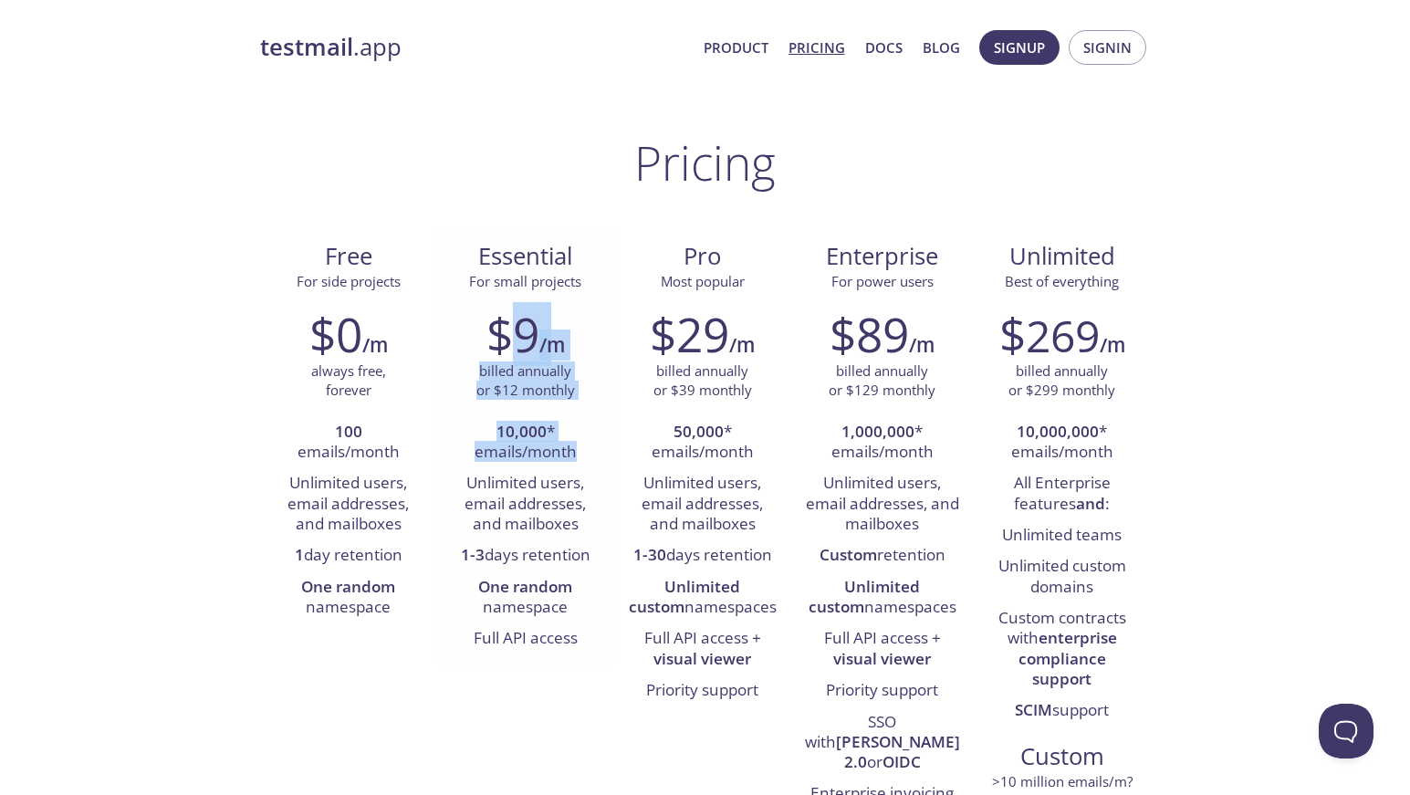
drag, startPoint x: 505, startPoint y: 335, endPoint x: 581, endPoint y: 454, distance: 140.8
click at [581, 454] on div "$9 /m billed annually or $12 monthly 10,000 * emails/month Unlimited users, ema…" at bounding box center [525, 481] width 177 height 372
click at [1130, 43] on span "Signin" at bounding box center [1108, 48] width 48 height 24
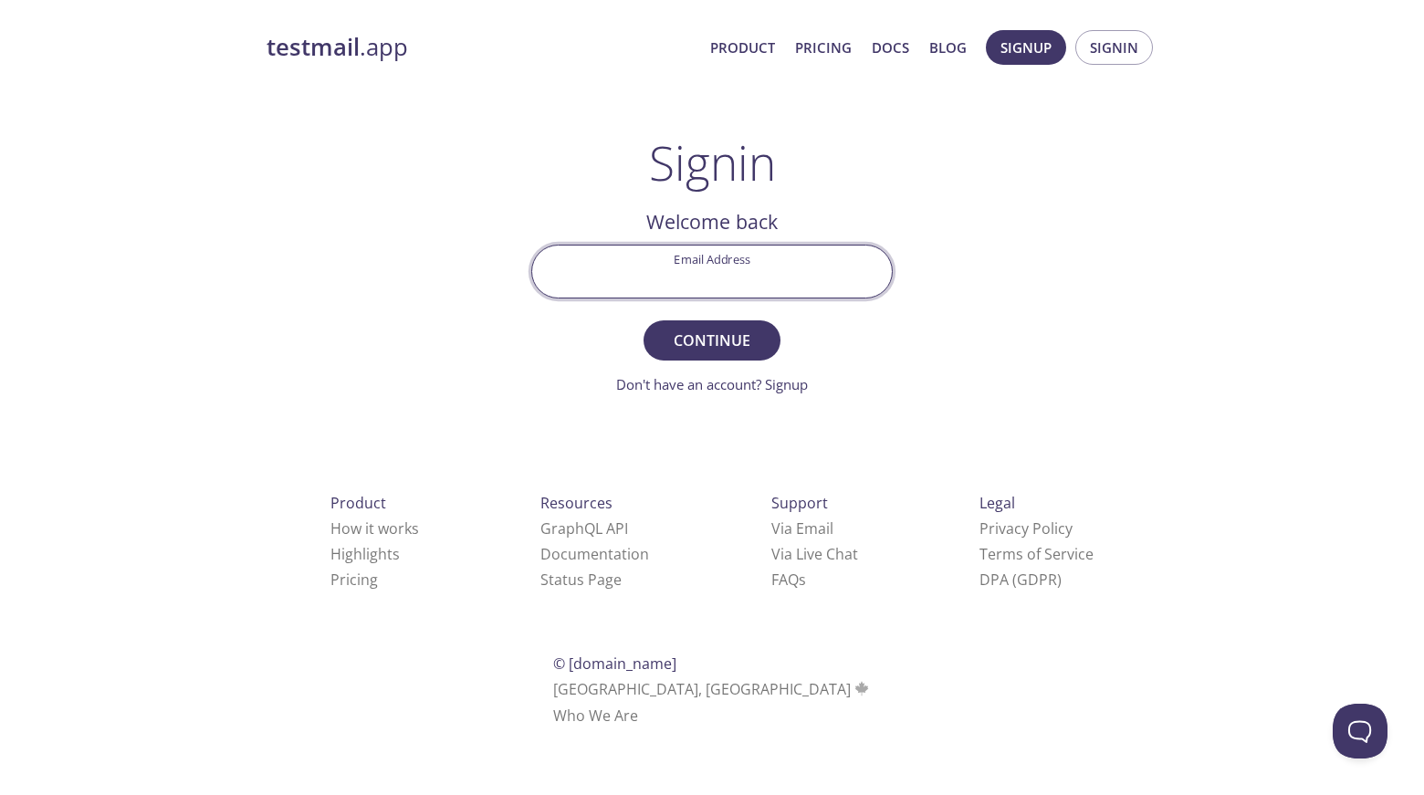
click at [727, 278] on input "Email Address" at bounding box center [712, 272] width 360 height 52
type input "[EMAIL_ADDRESS][DOMAIN_NAME]"
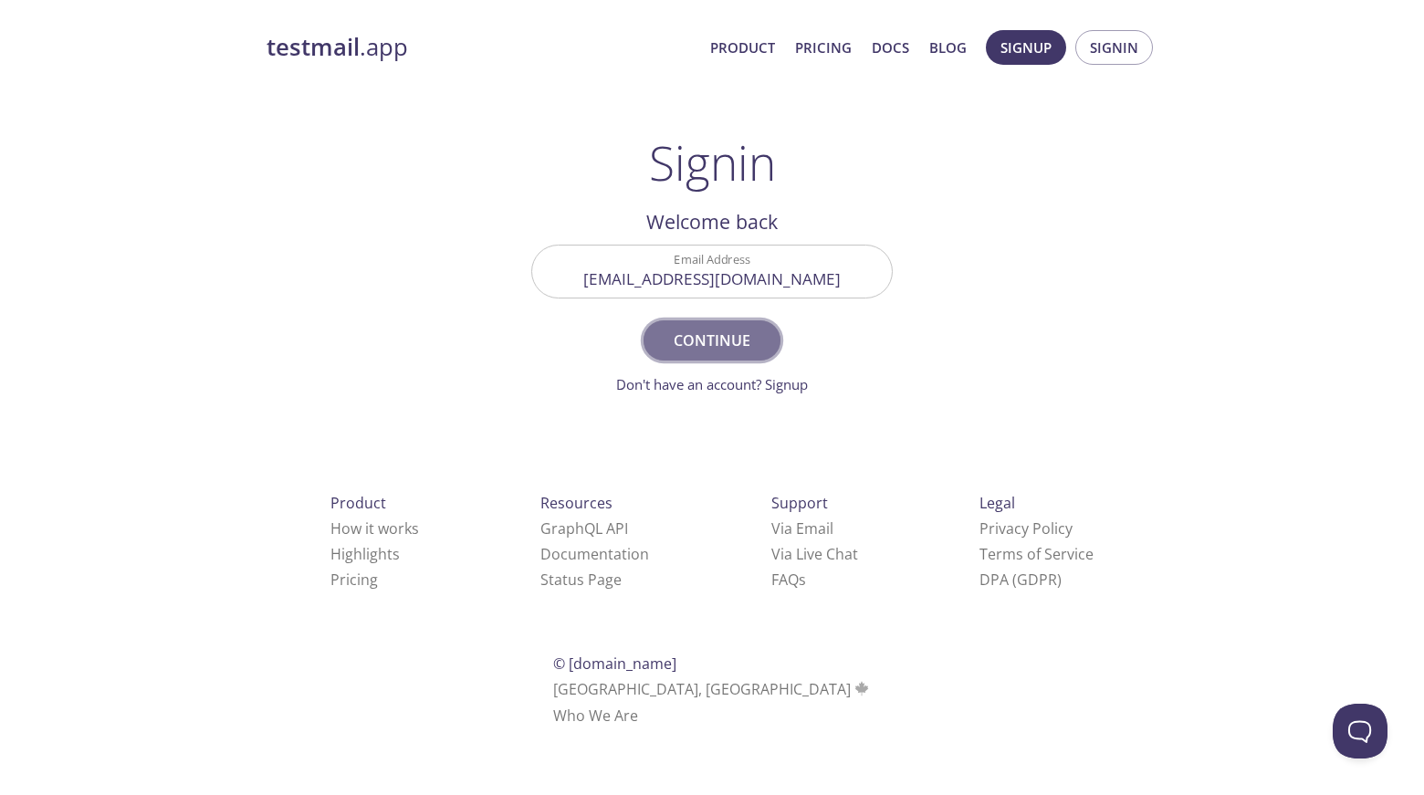
click at [718, 341] on span "Continue" at bounding box center [712, 341] width 97 height 26
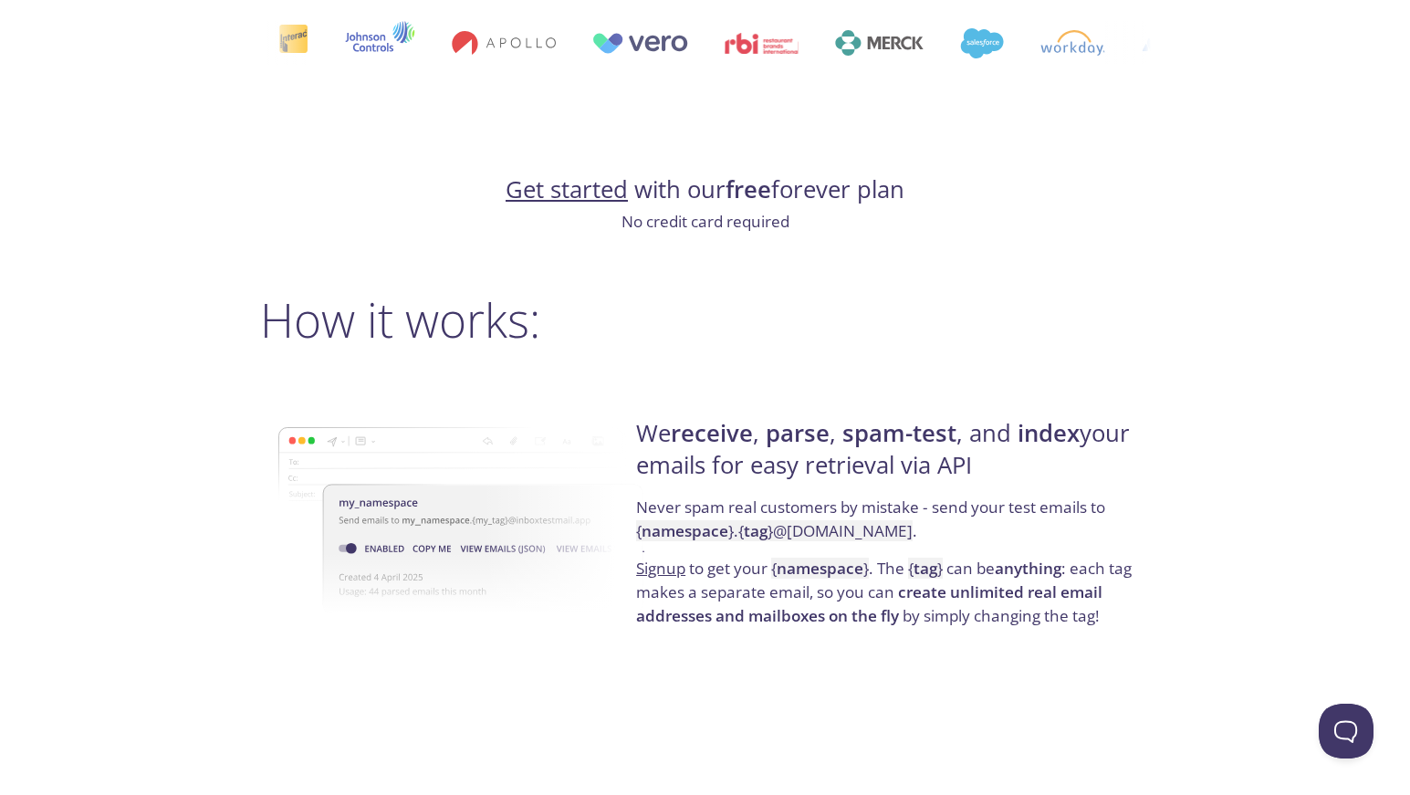
scroll to position [1095, 0]
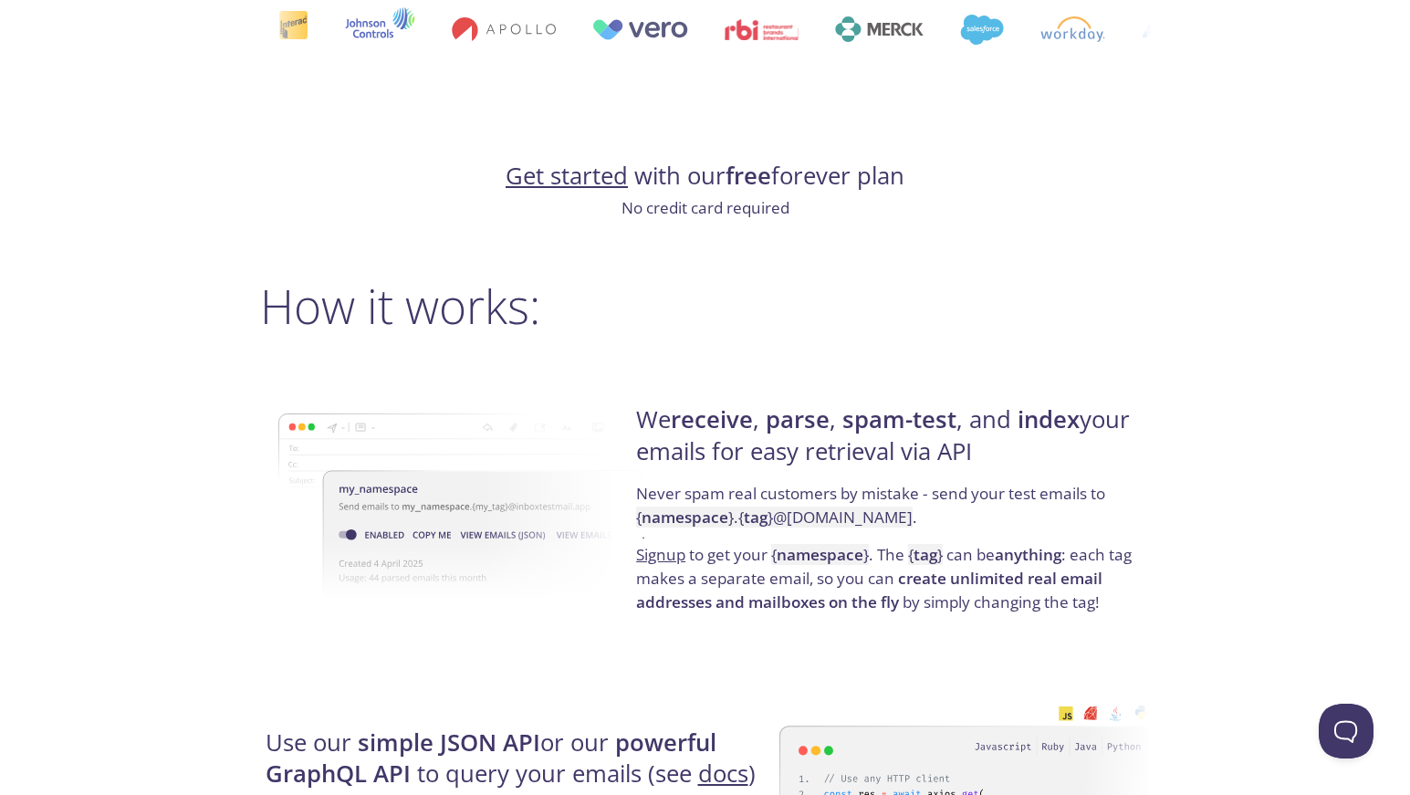
drag, startPoint x: 1280, startPoint y: 431, endPoint x: 1264, endPoint y: 394, distance: 39.7
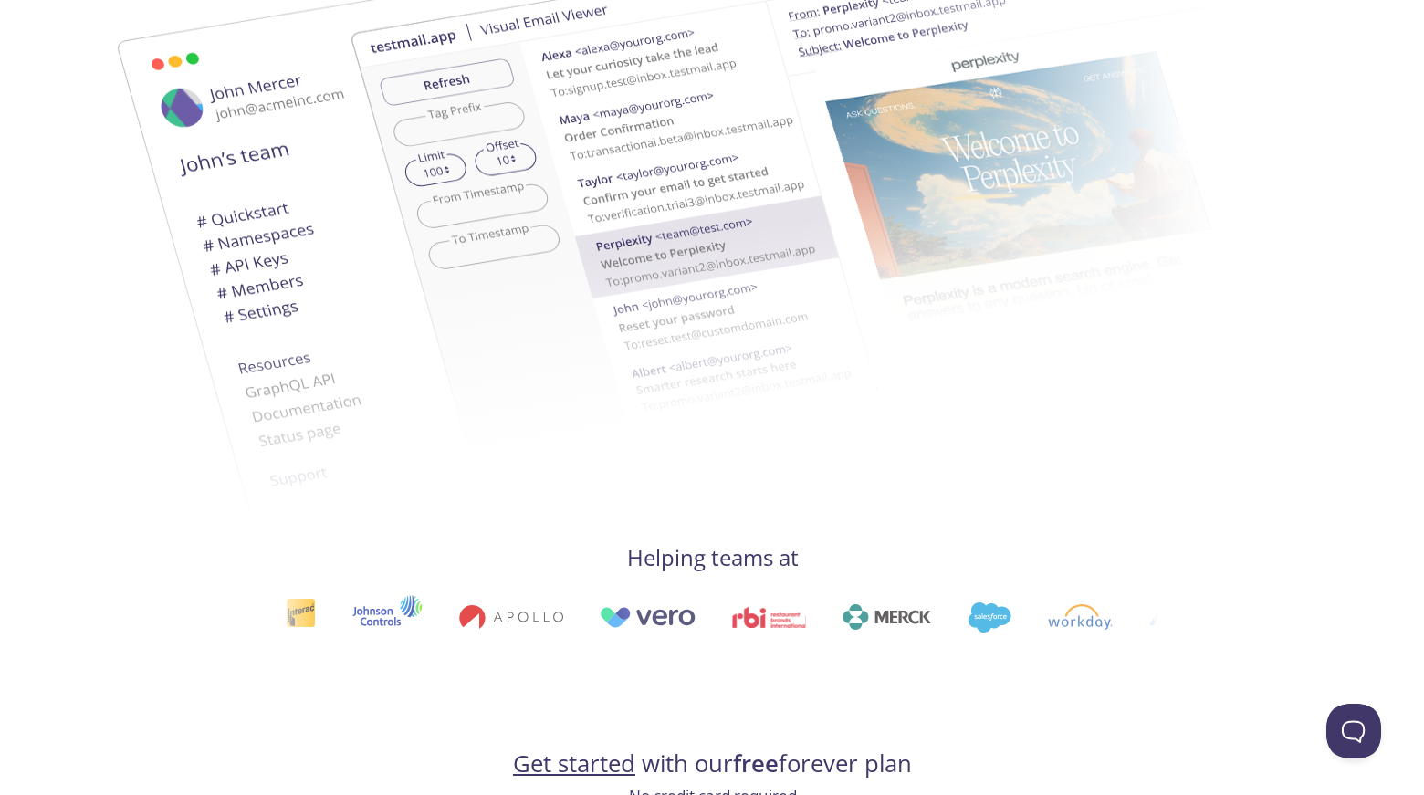
scroll to position [0, 0]
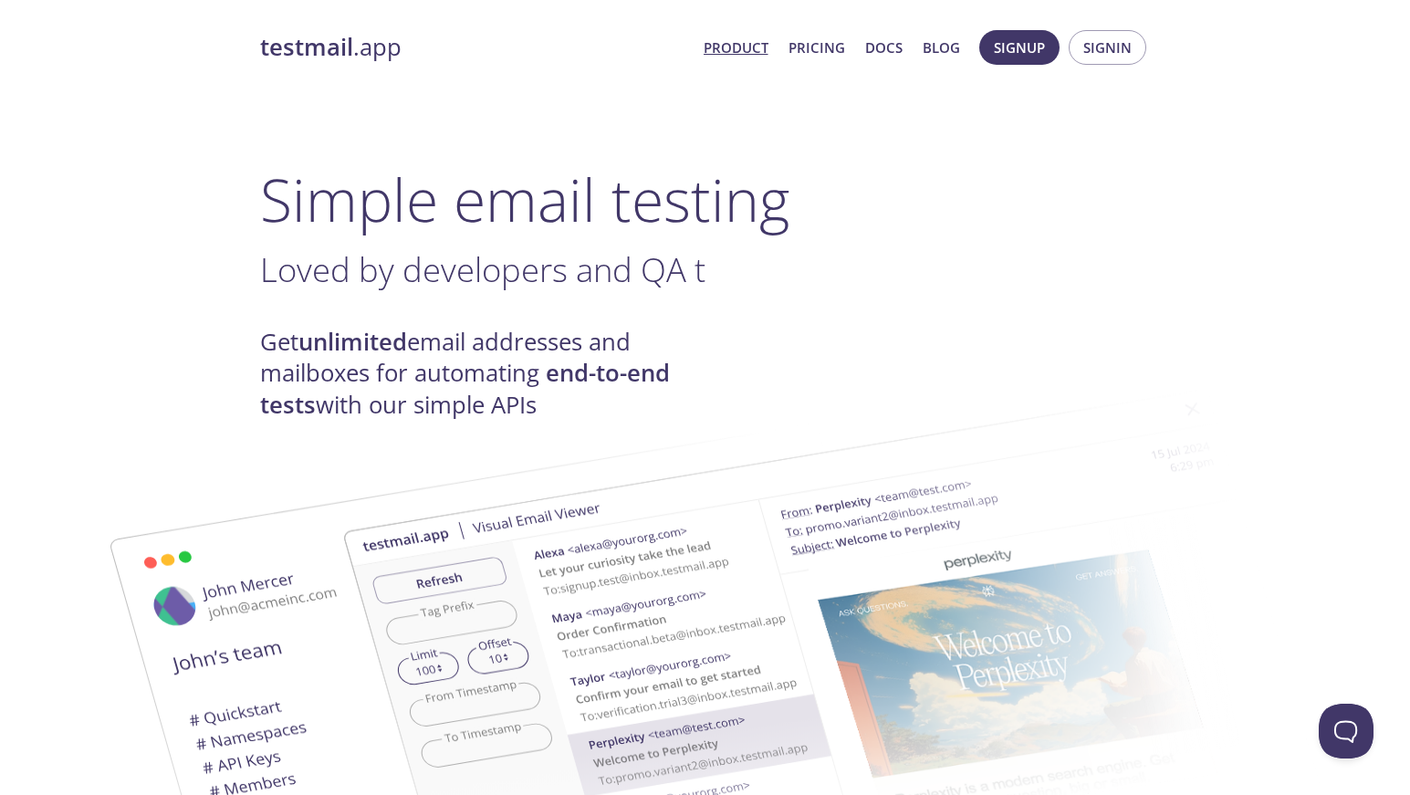
drag, startPoint x: 1337, startPoint y: 498, endPoint x: 1127, endPoint y: 12, distance: 529.9
click at [1094, 58] on span "Signin" at bounding box center [1108, 48] width 48 height 24
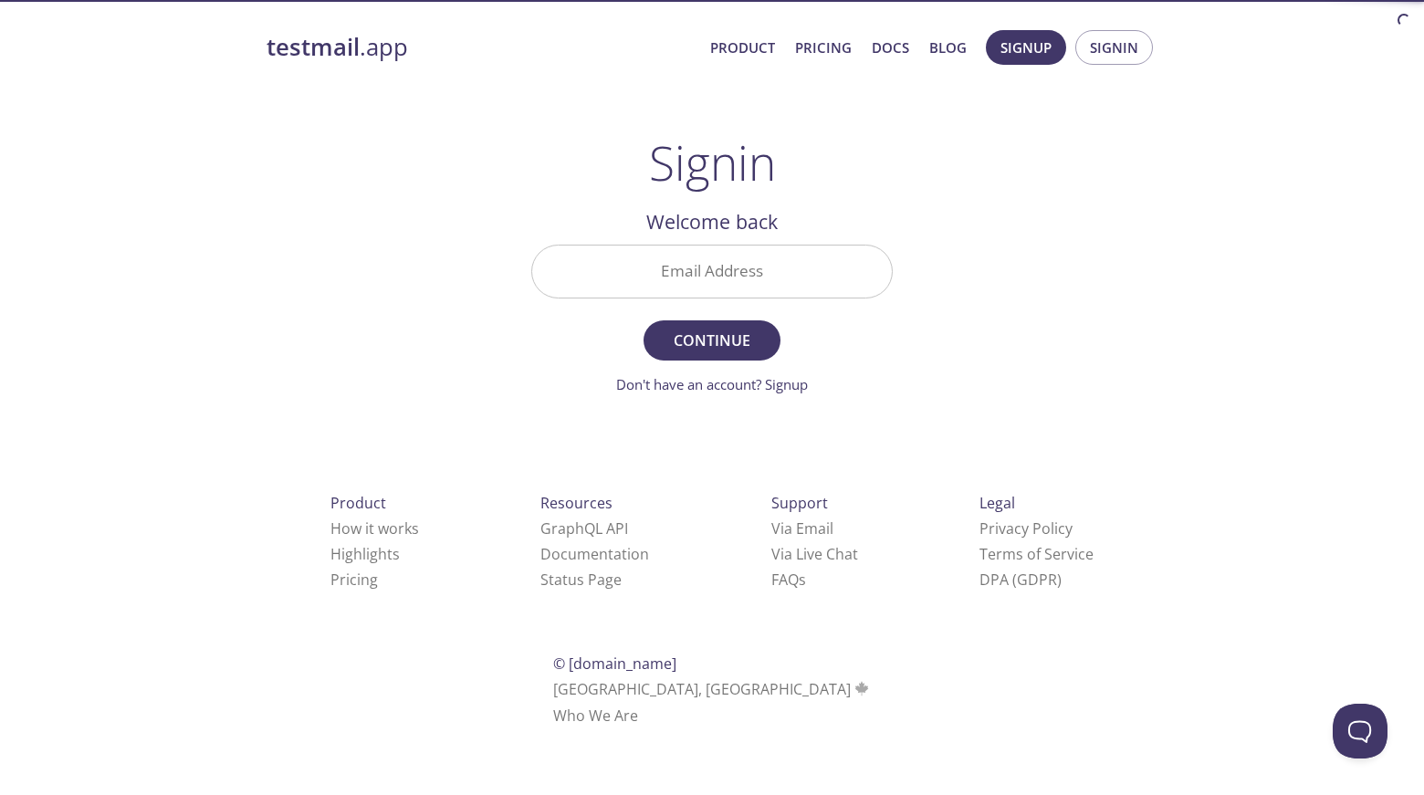
click at [680, 246] on input "Email Address" at bounding box center [712, 272] width 360 height 52
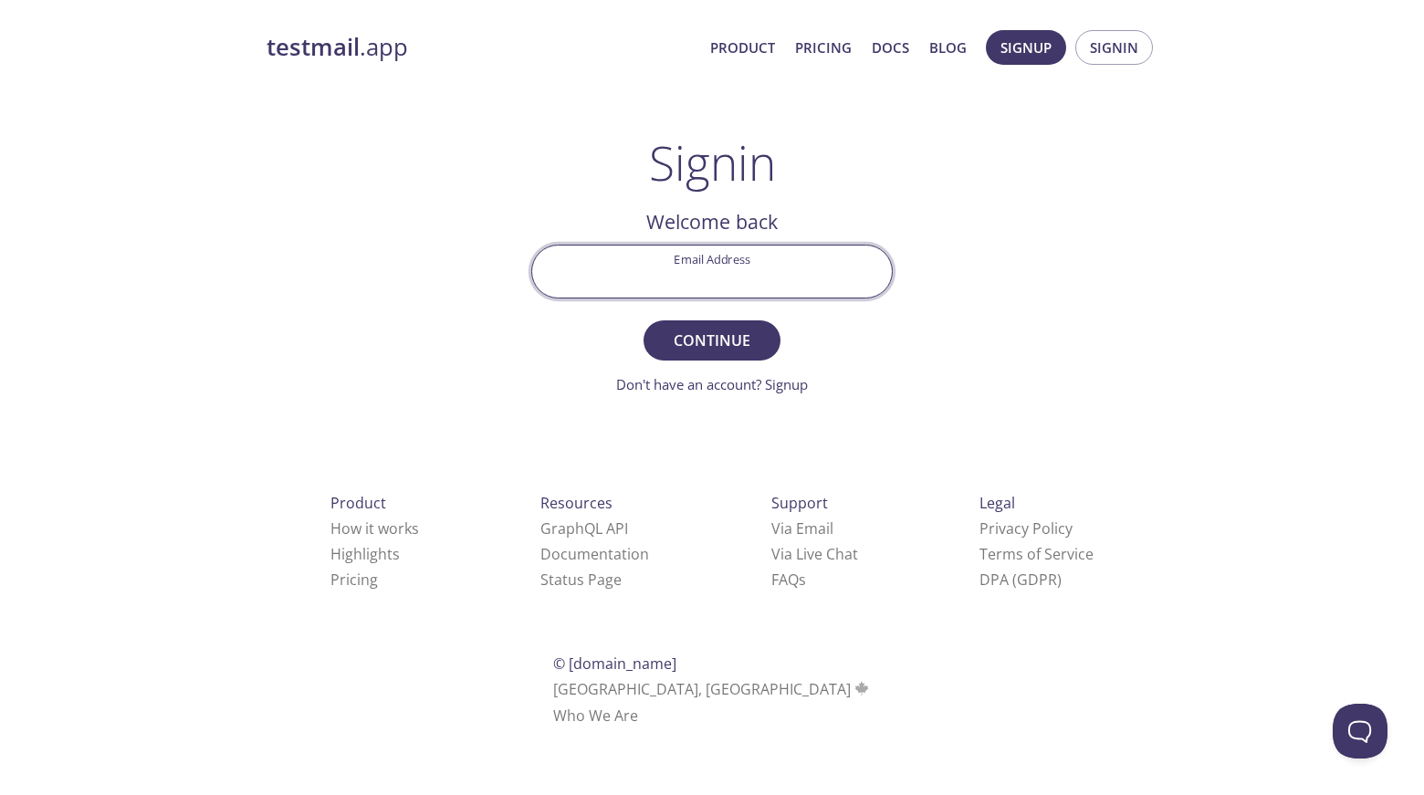
type input "[EMAIL_ADDRESS][DOMAIN_NAME]"
click at [715, 342] on span "Continue" at bounding box center [712, 341] width 97 height 26
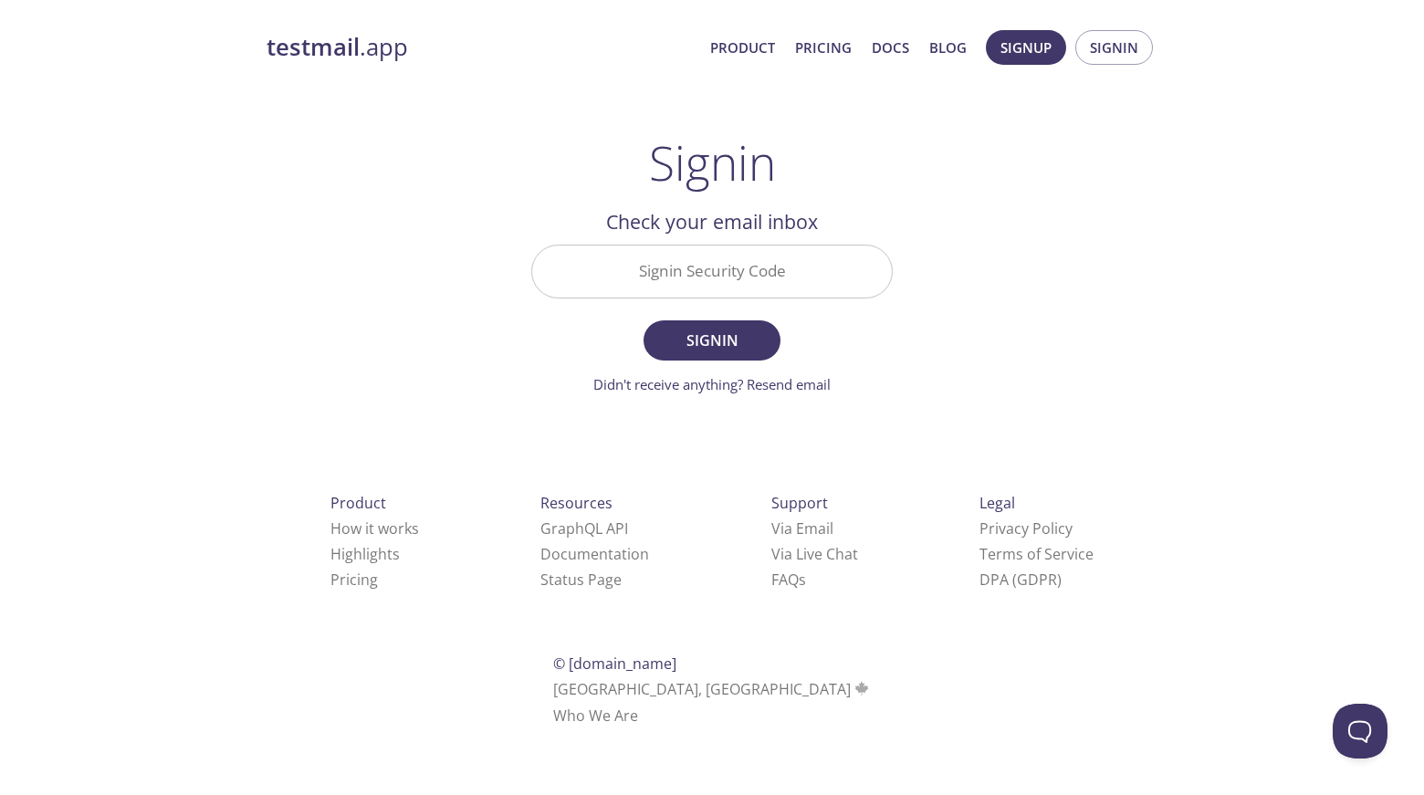
click at [703, 263] on input "Signin Security Code" at bounding box center [712, 272] width 360 height 52
type input "VRC6S6v"
click at [644, 320] on button "Signin" at bounding box center [712, 340] width 137 height 40
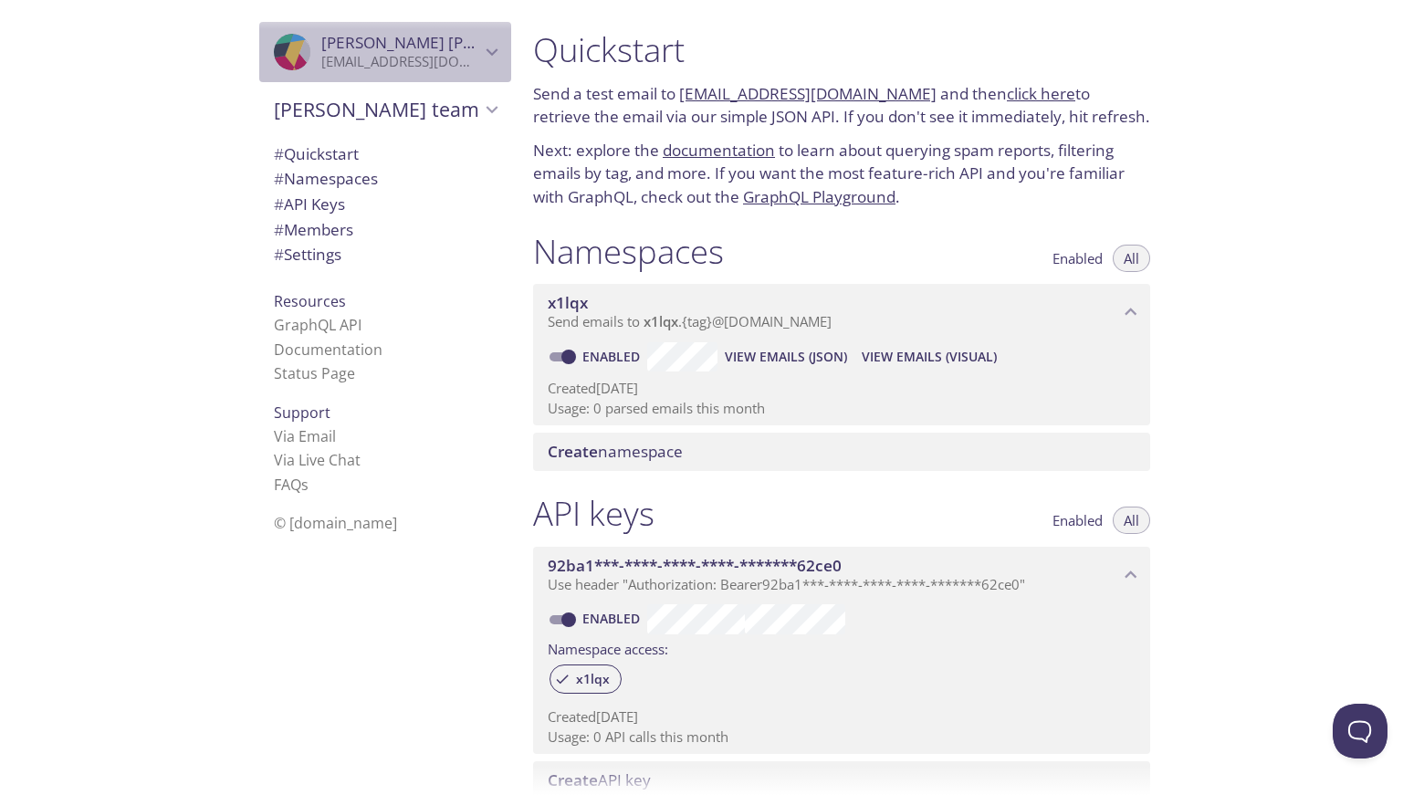
click at [482, 58] on icon "Chen Huang" at bounding box center [492, 52] width 24 height 24
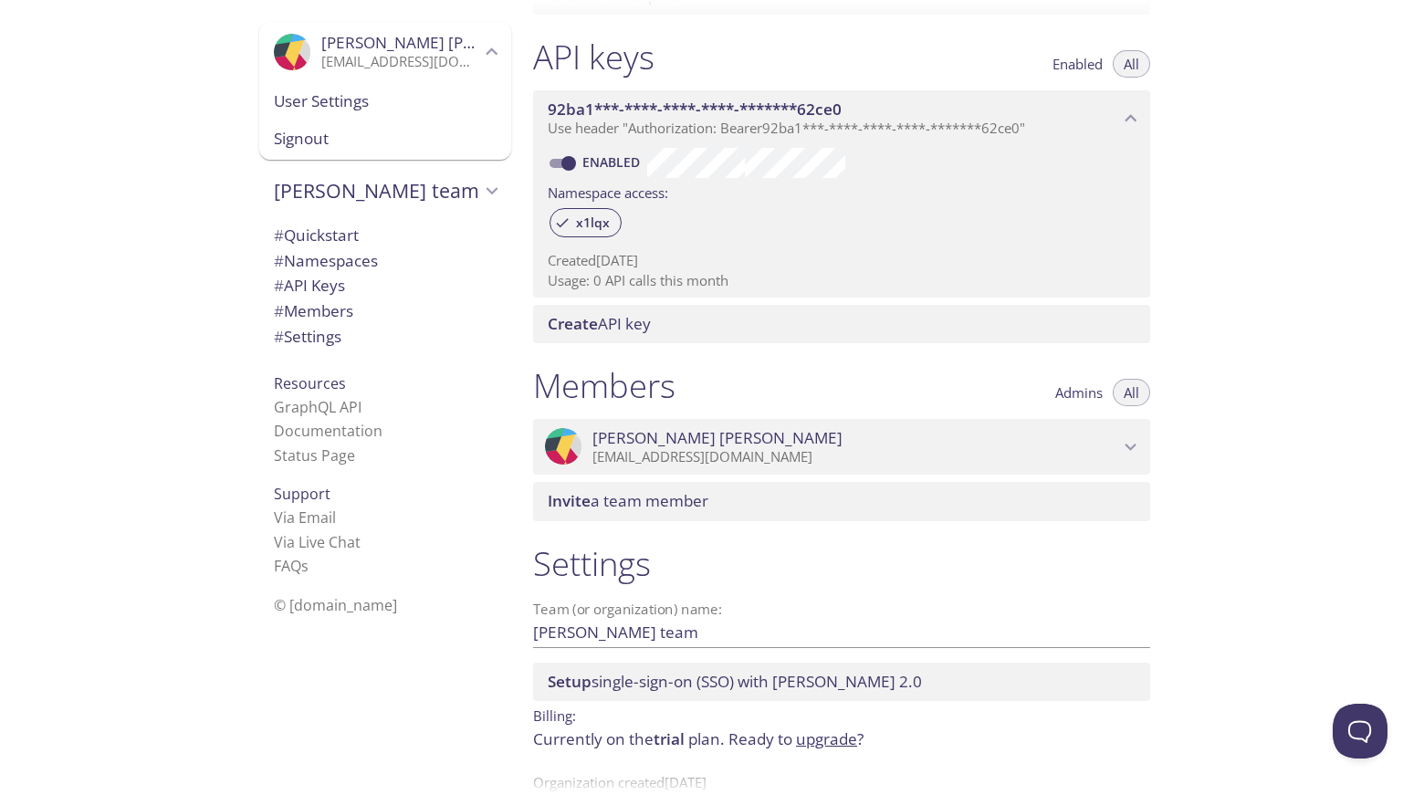
scroll to position [503, 0]
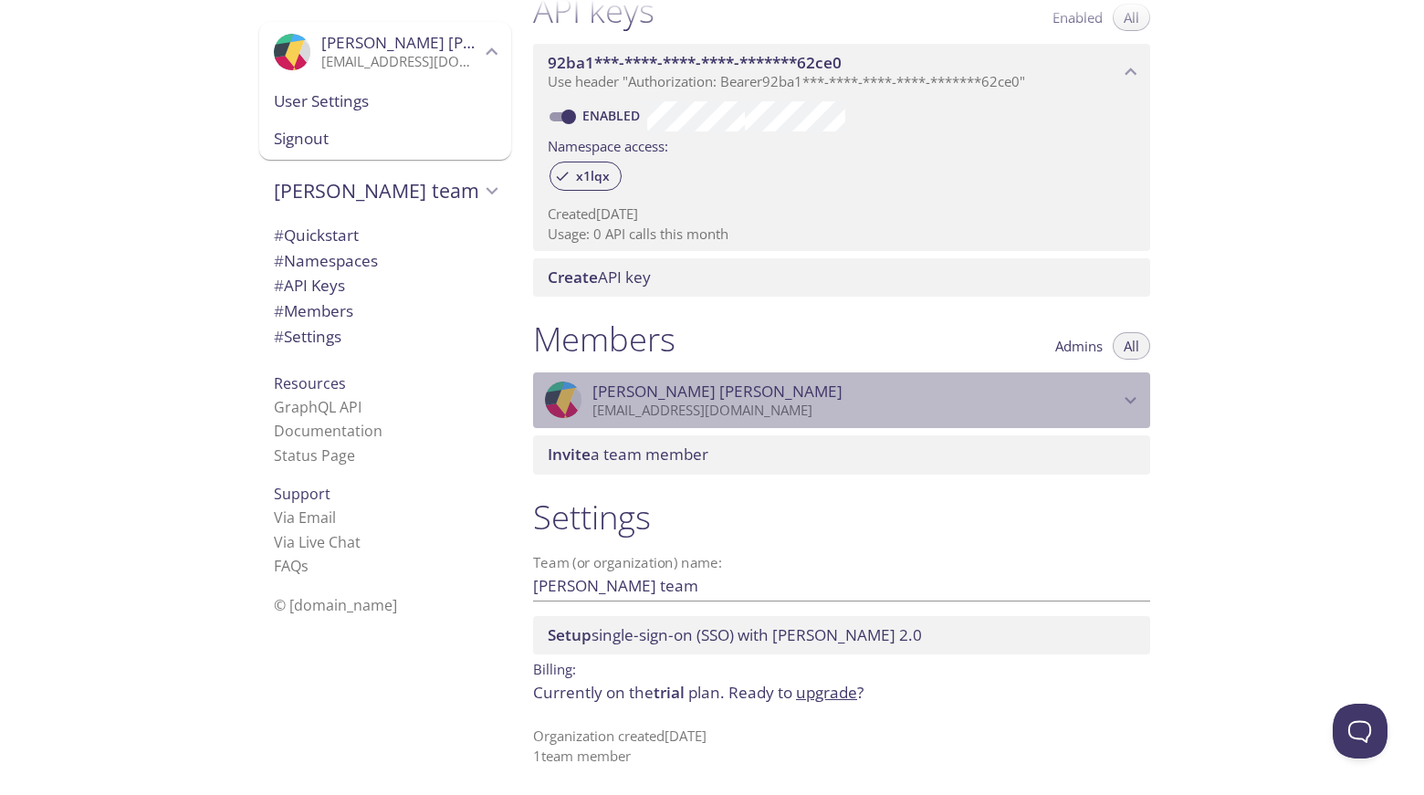
click at [929, 398] on span "Chen Huang" at bounding box center [855, 392] width 527 height 20
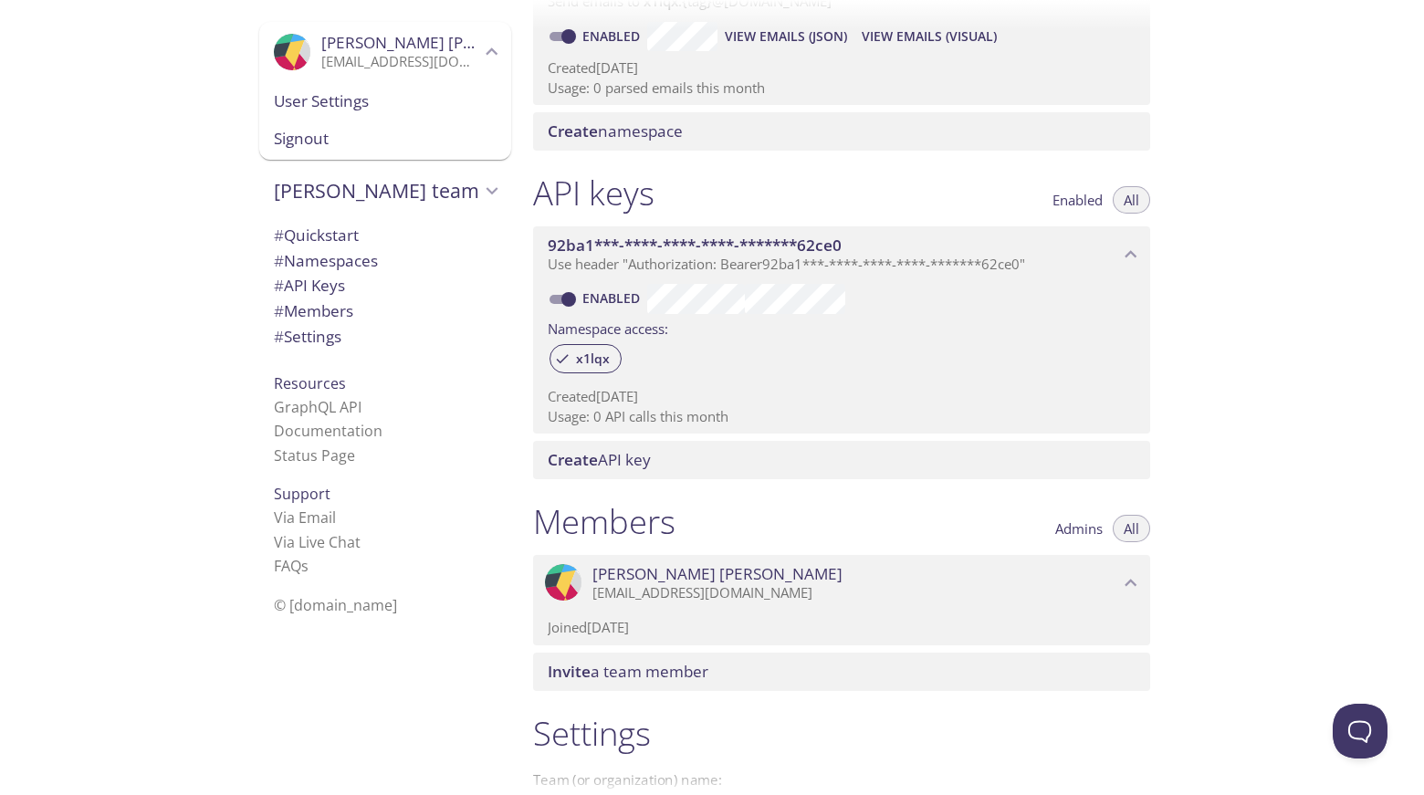
scroll to position [320, 0]
drag, startPoint x: 331, startPoint y: 228, endPoint x: 294, endPoint y: 241, distance: 39.5
click at [294, 241] on span "# Quickstart" at bounding box center [316, 235] width 85 height 21
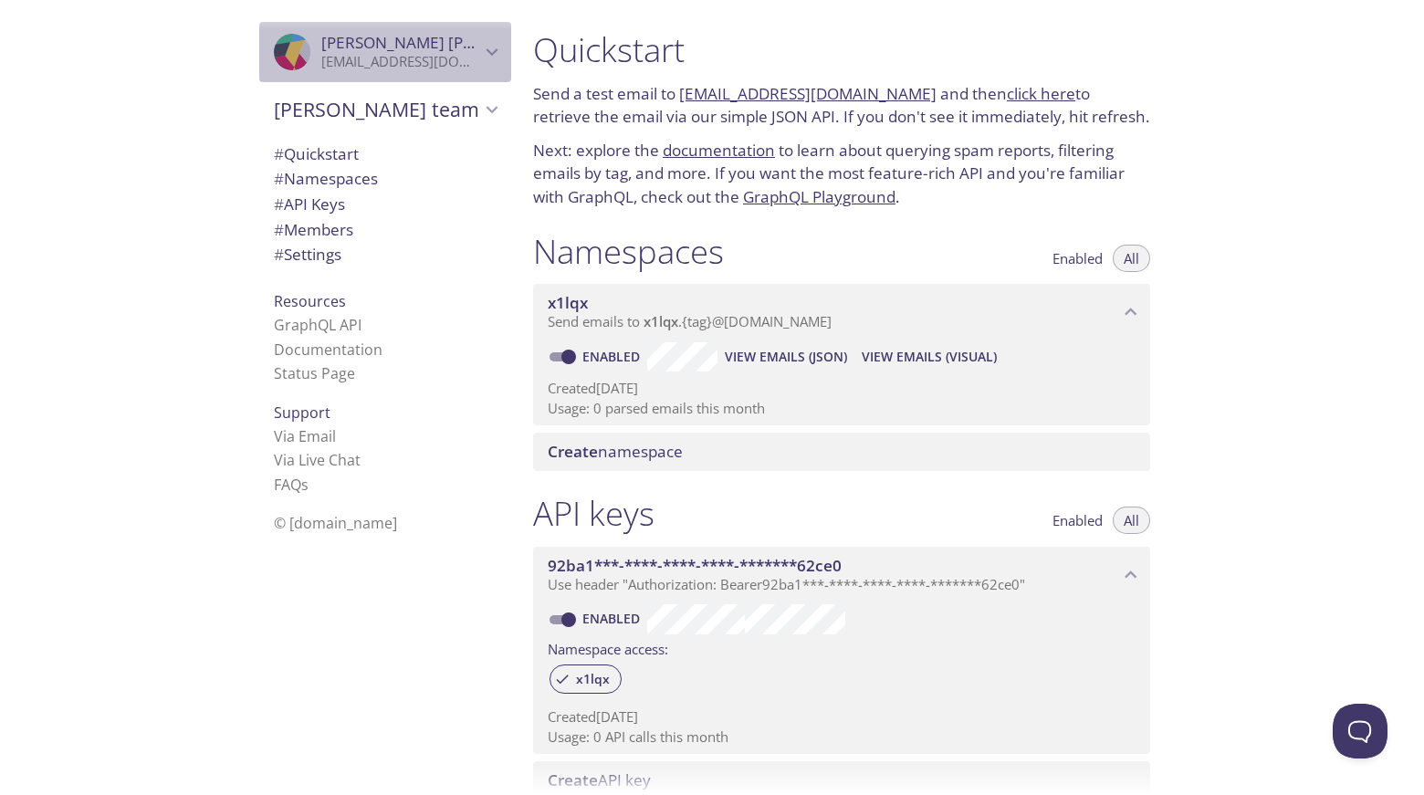
click at [466, 48] on span "Chen Huang" at bounding box center [400, 43] width 159 height 20
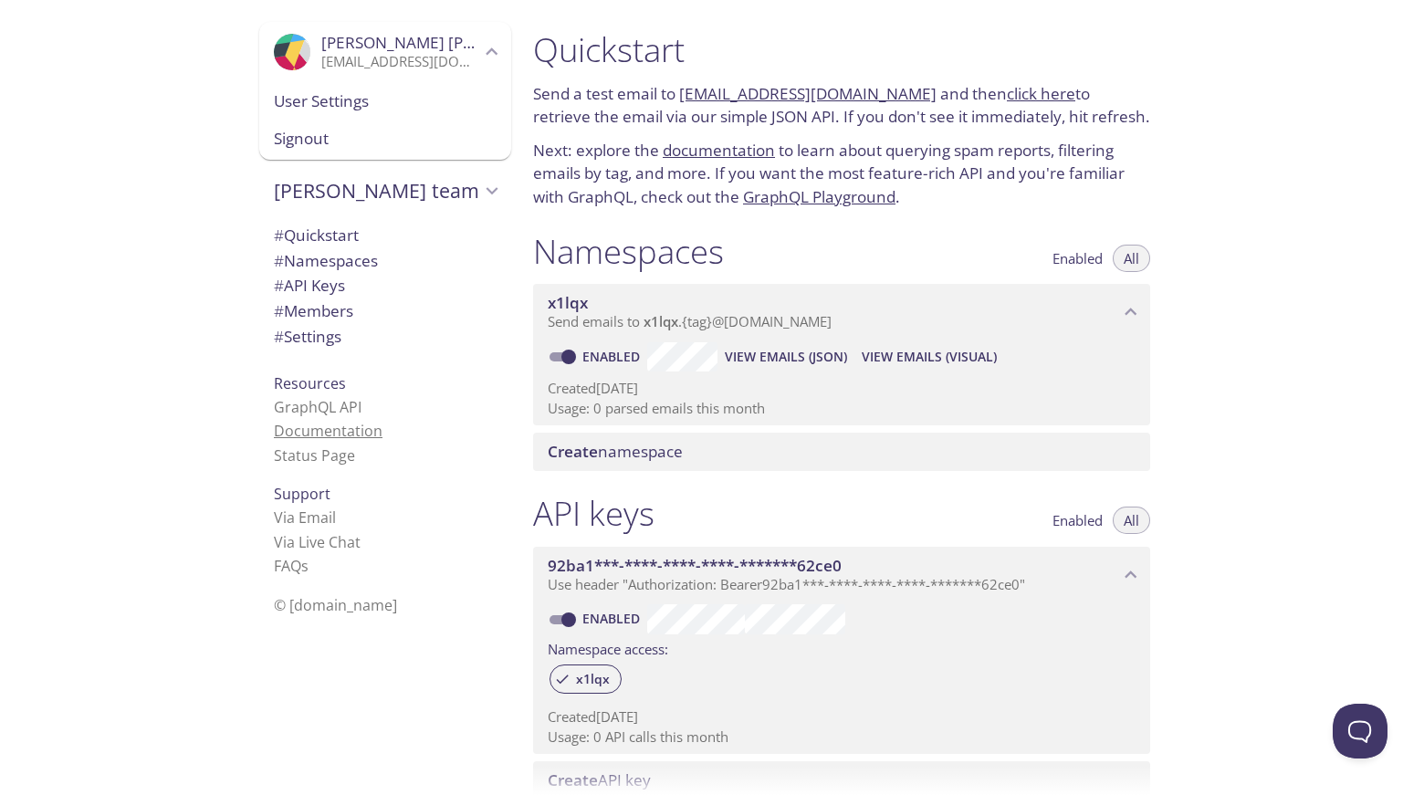
click at [360, 426] on link "Documentation" at bounding box center [328, 431] width 109 height 20
